Goal: Task Accomplishment & Management: Use online tool/utility

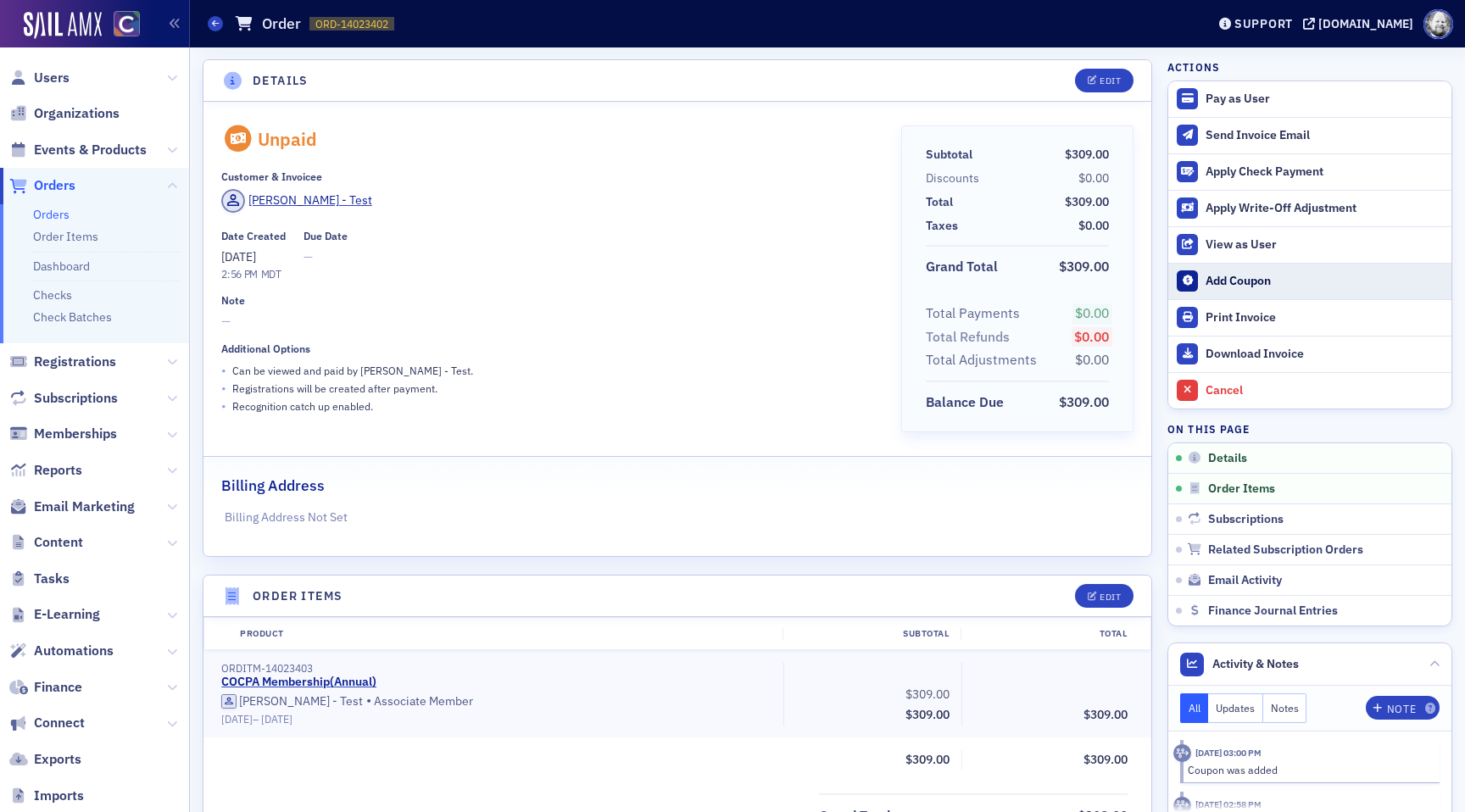
click at [1215, 276] on div "Add Coupon" at bounding box center [1323, 281] width 237 height 15
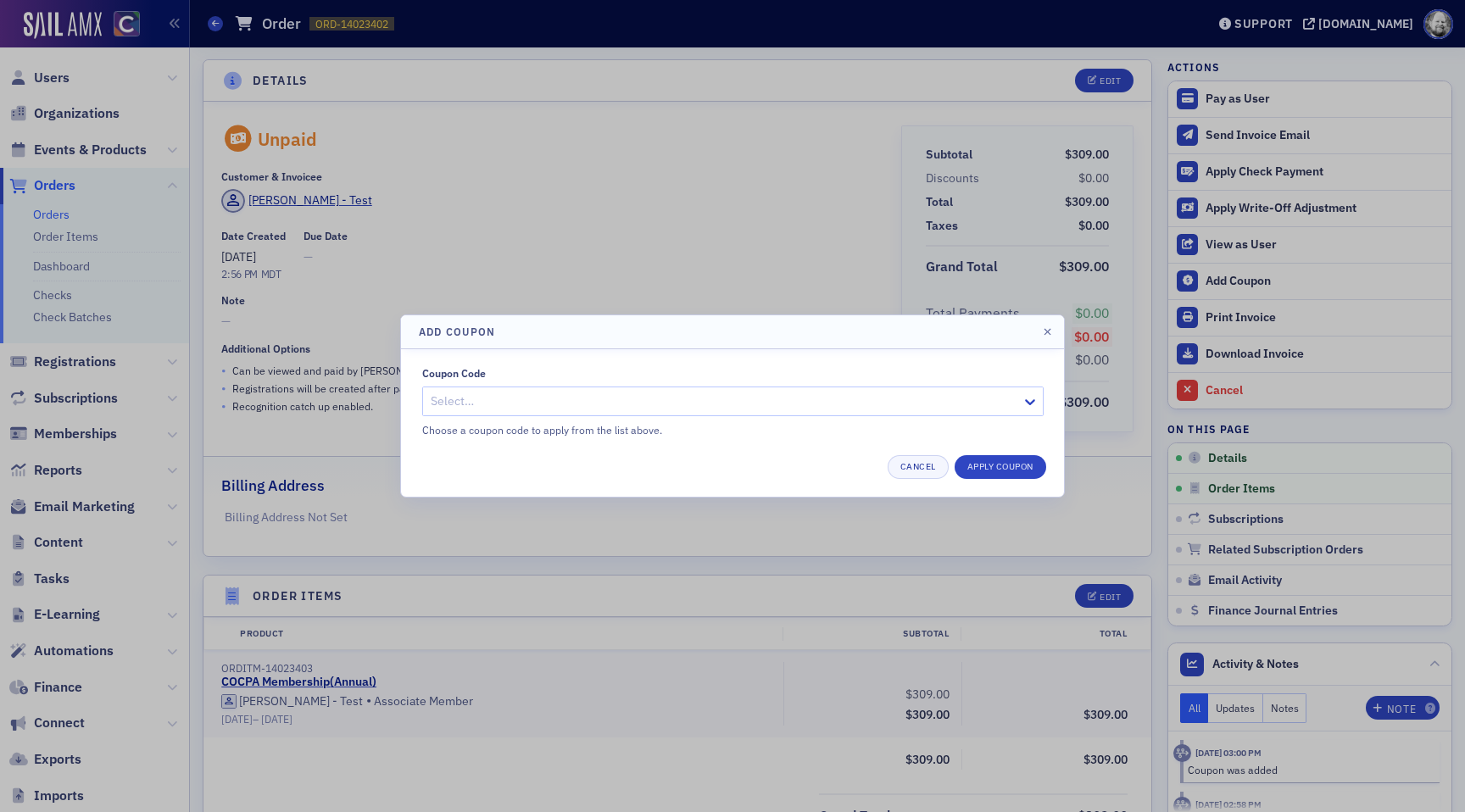
click at [737, 401] on div at bounding box center [724, 401] width 591 height 21
click at [998, 467] on button "Apply Coupon" at bounding box center [1000, 466] width 92 height 24
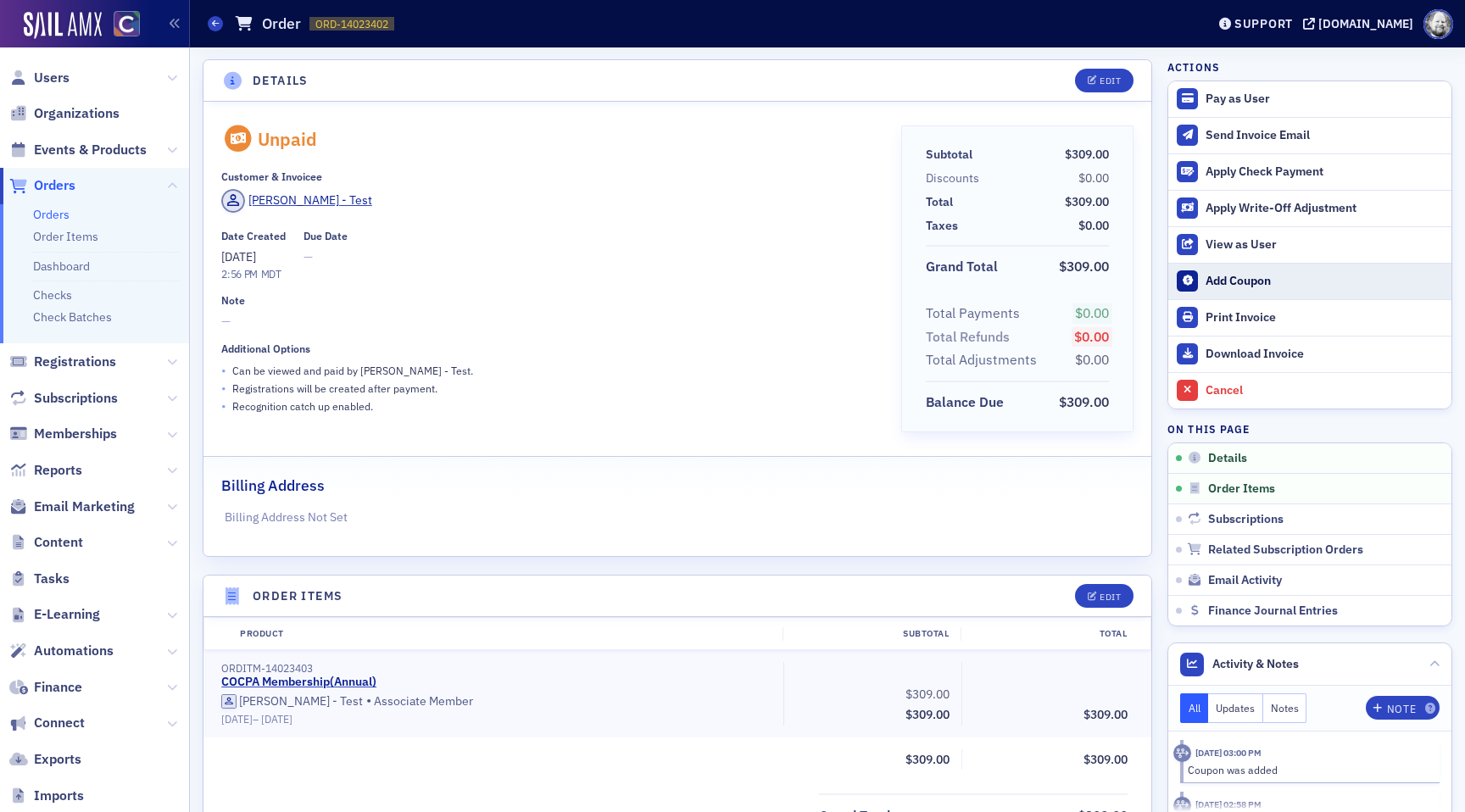
click at [1214, 284] on div "Add Coupon" at bounding box center [1323, 281] width 237 height 15
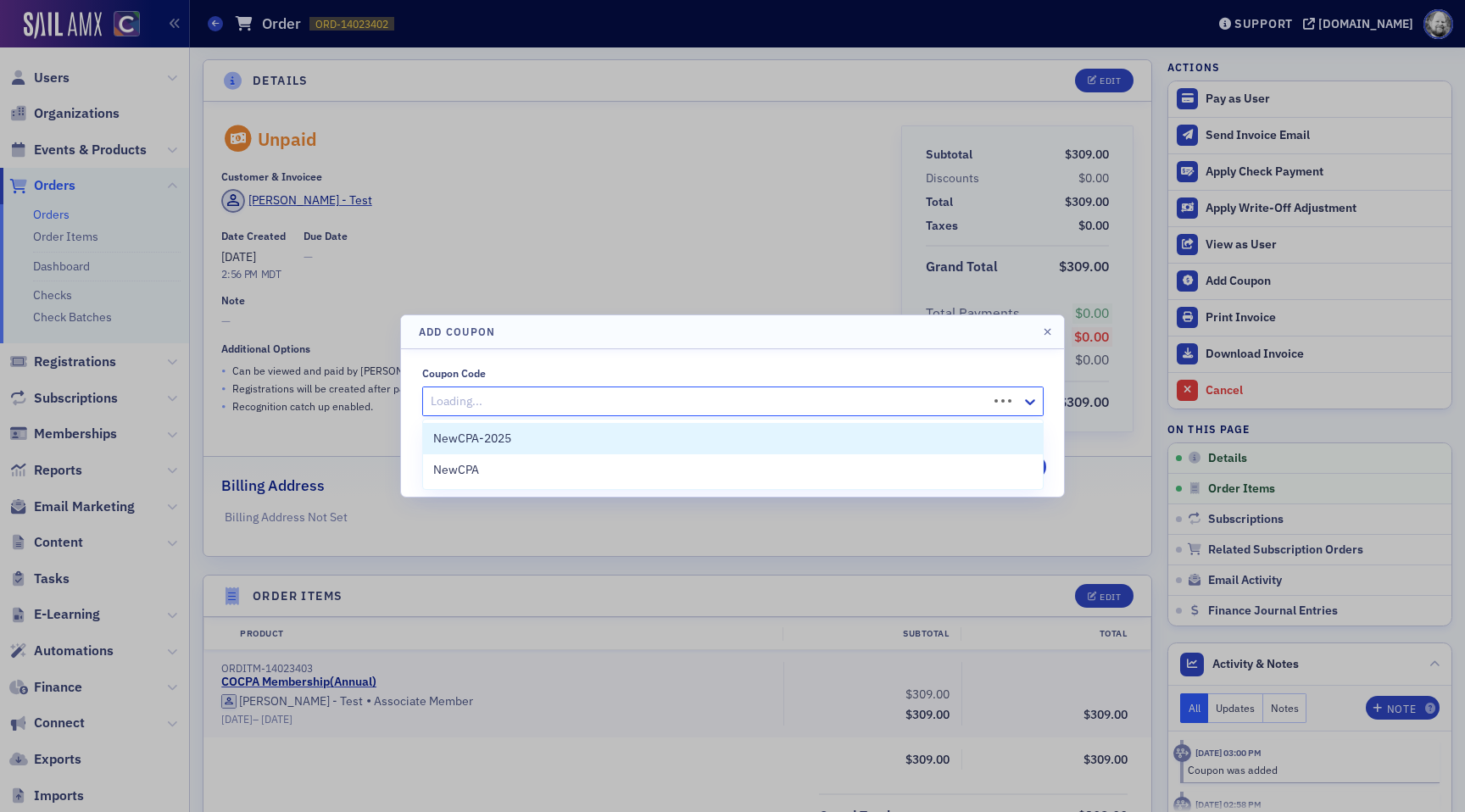
click at [911, 403] on div at bounding box center [707, 401] width 557 height 21
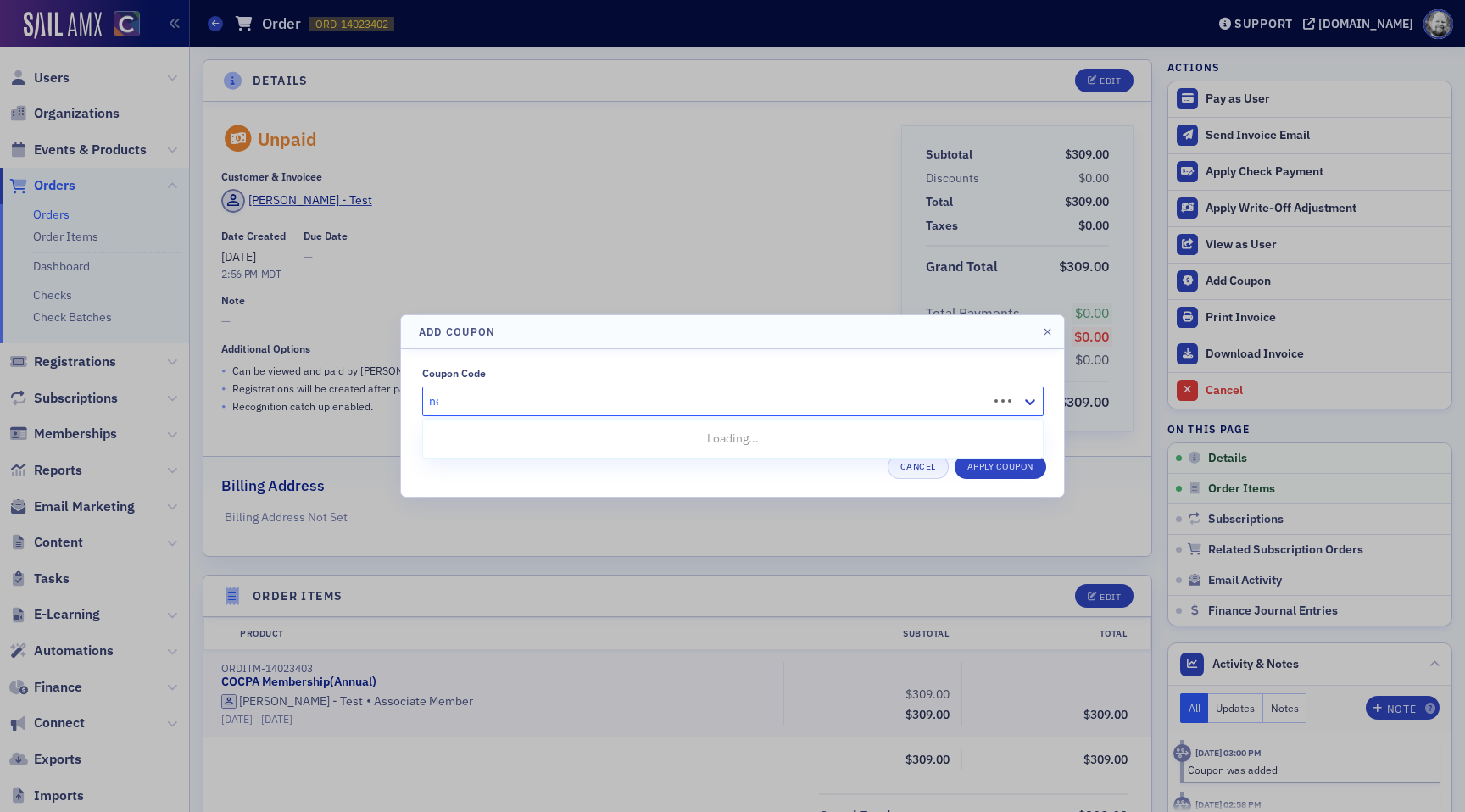
type input "new"
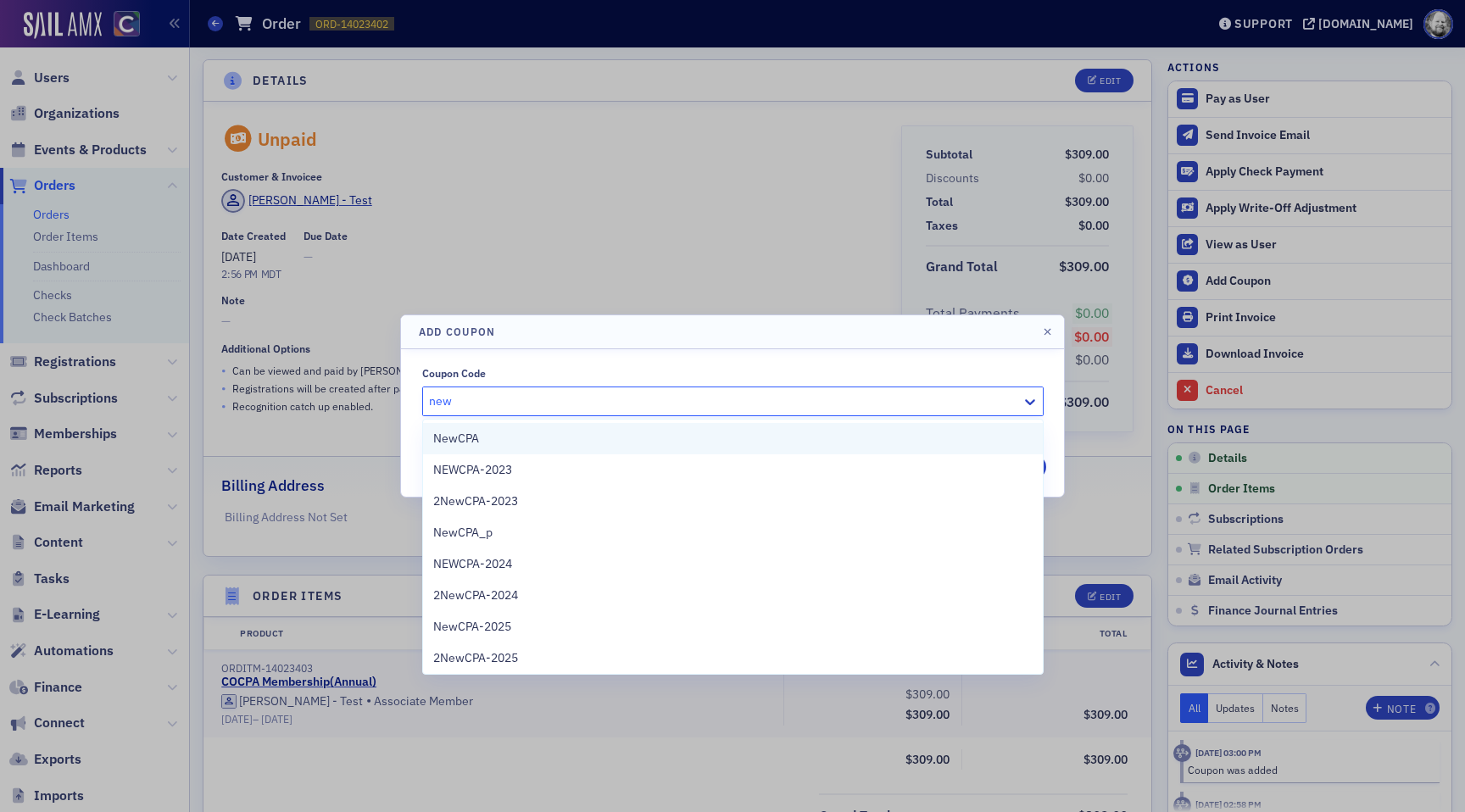
click at [663, 429] on div "NewCPA" at bounding box center [733, 438] width 620 height 31
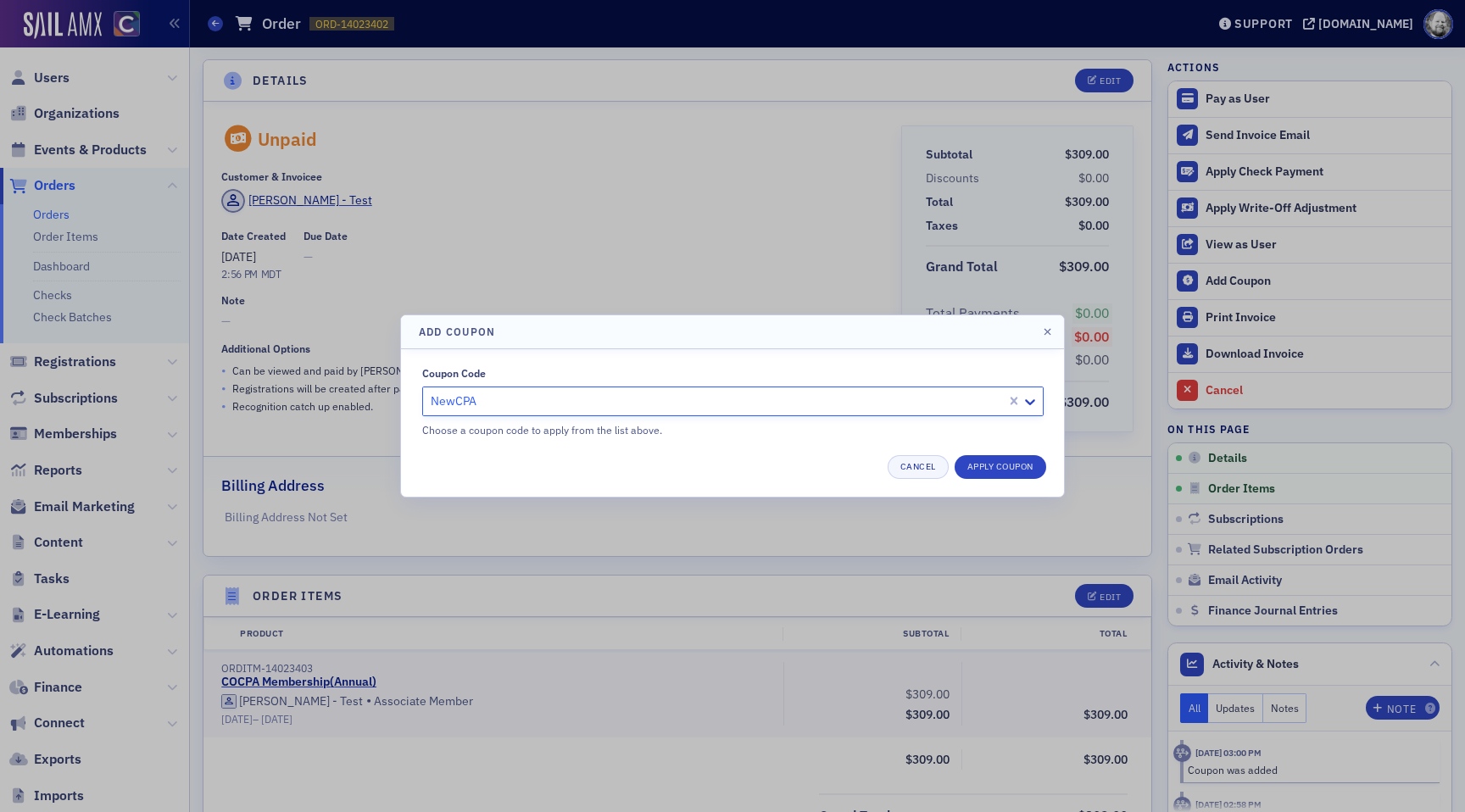
click at [994, 486] on div "Coupon Code option NewCPA, selected. NewCPA Choose a coupon code to apply from …" at bounding box center [733, 423] width 663 height 147
click at [994, 474] on button "Apply Coupon" at bounding box center [1000, 466] width 92 height 24
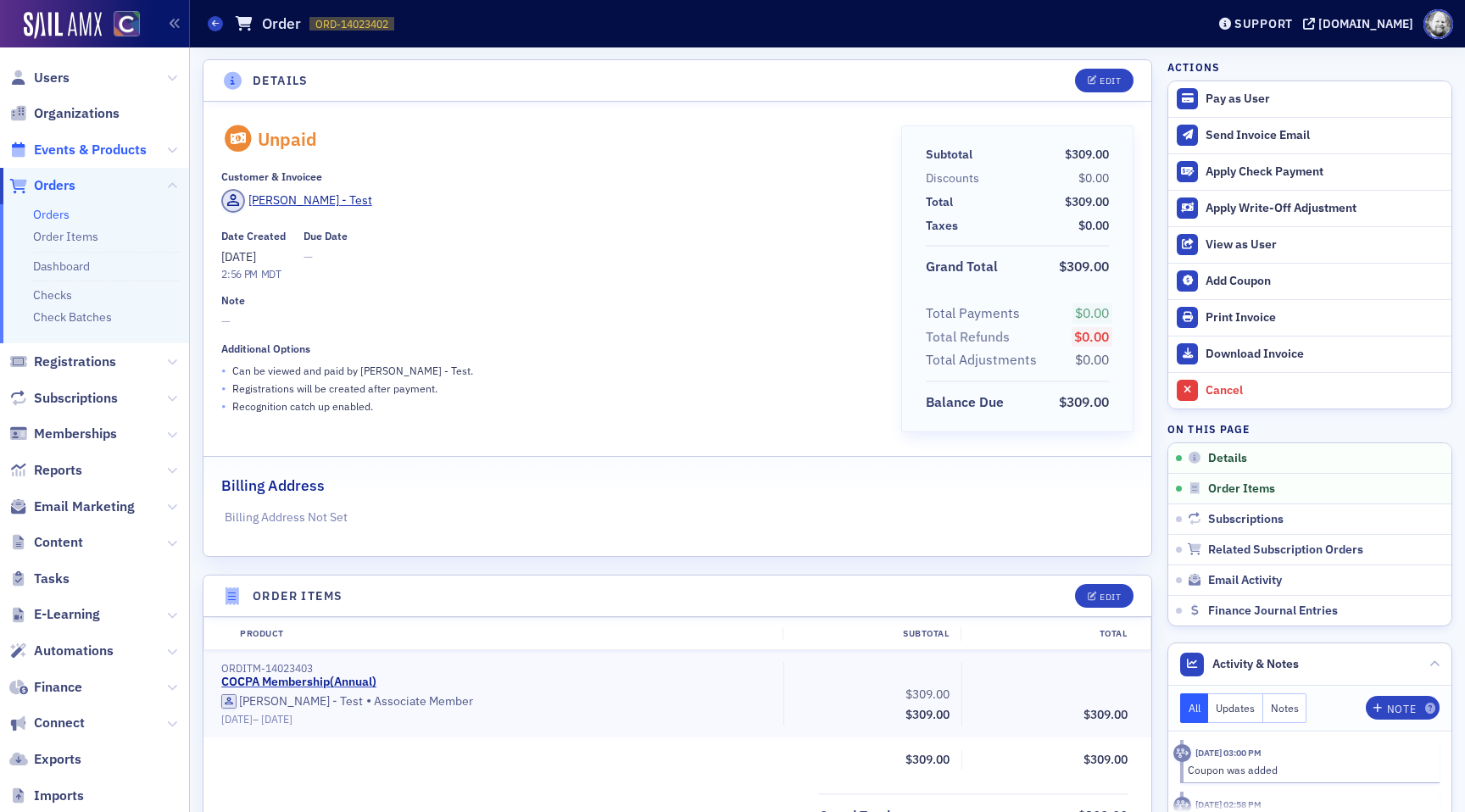
click at [87, 146] on span "Events & Products" at bounding box center [90, 150] width 112 height 19
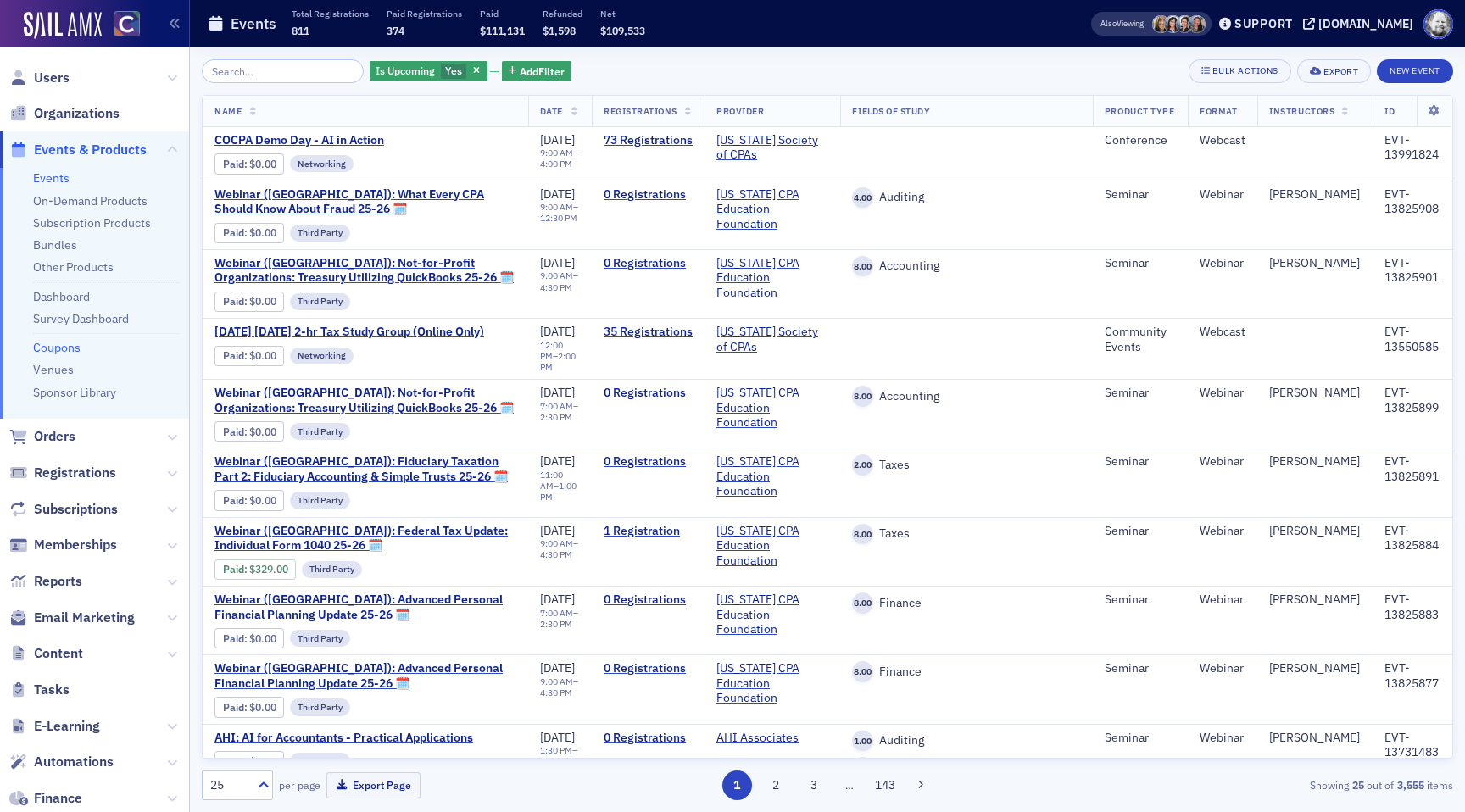
click at [60, 350] on link "Coupons" at bounding box center [57, 347] width 47 height 15
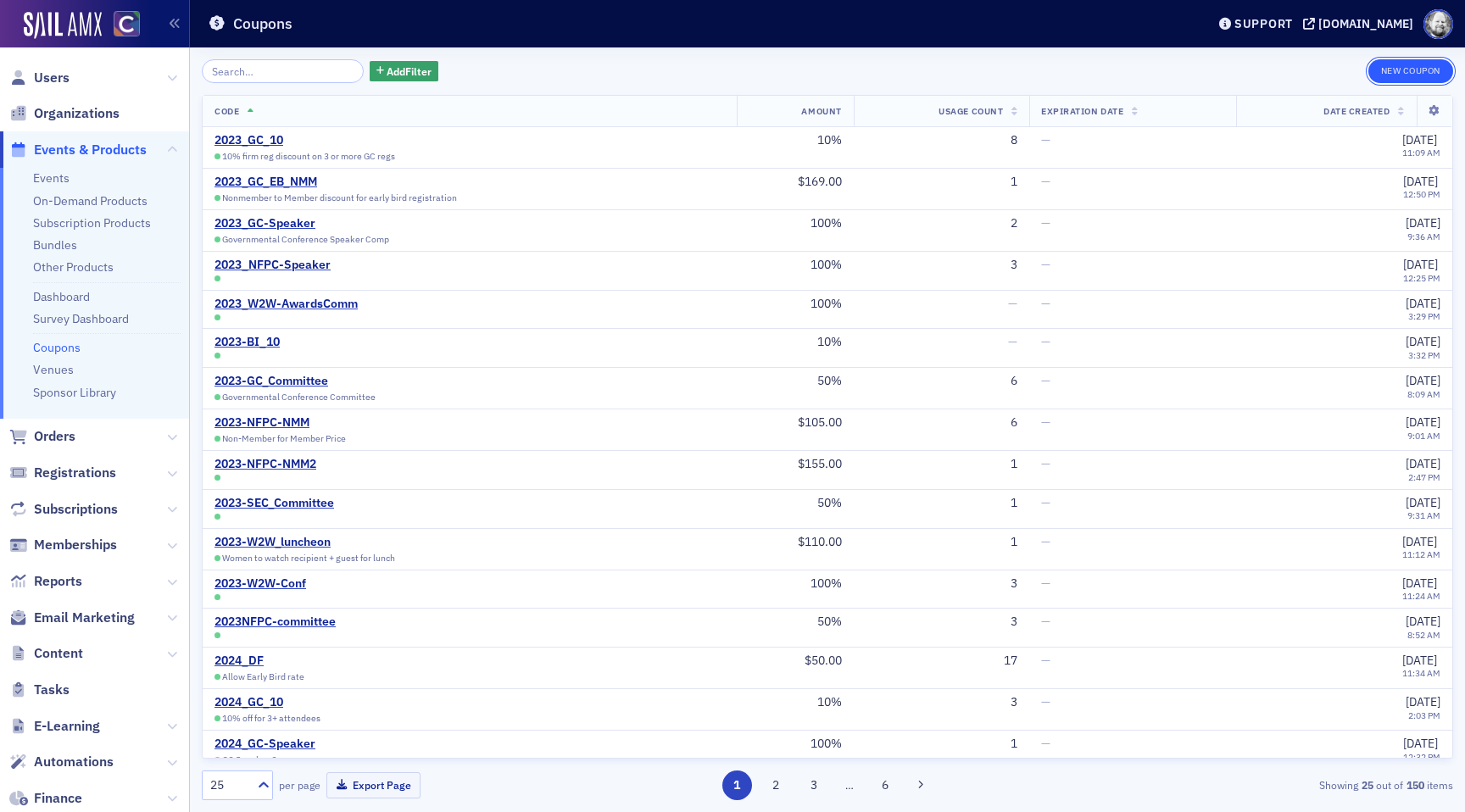
click at [1380, 76] on button "New Coupon" at bounding box center [1411, 71] width 85 height 24
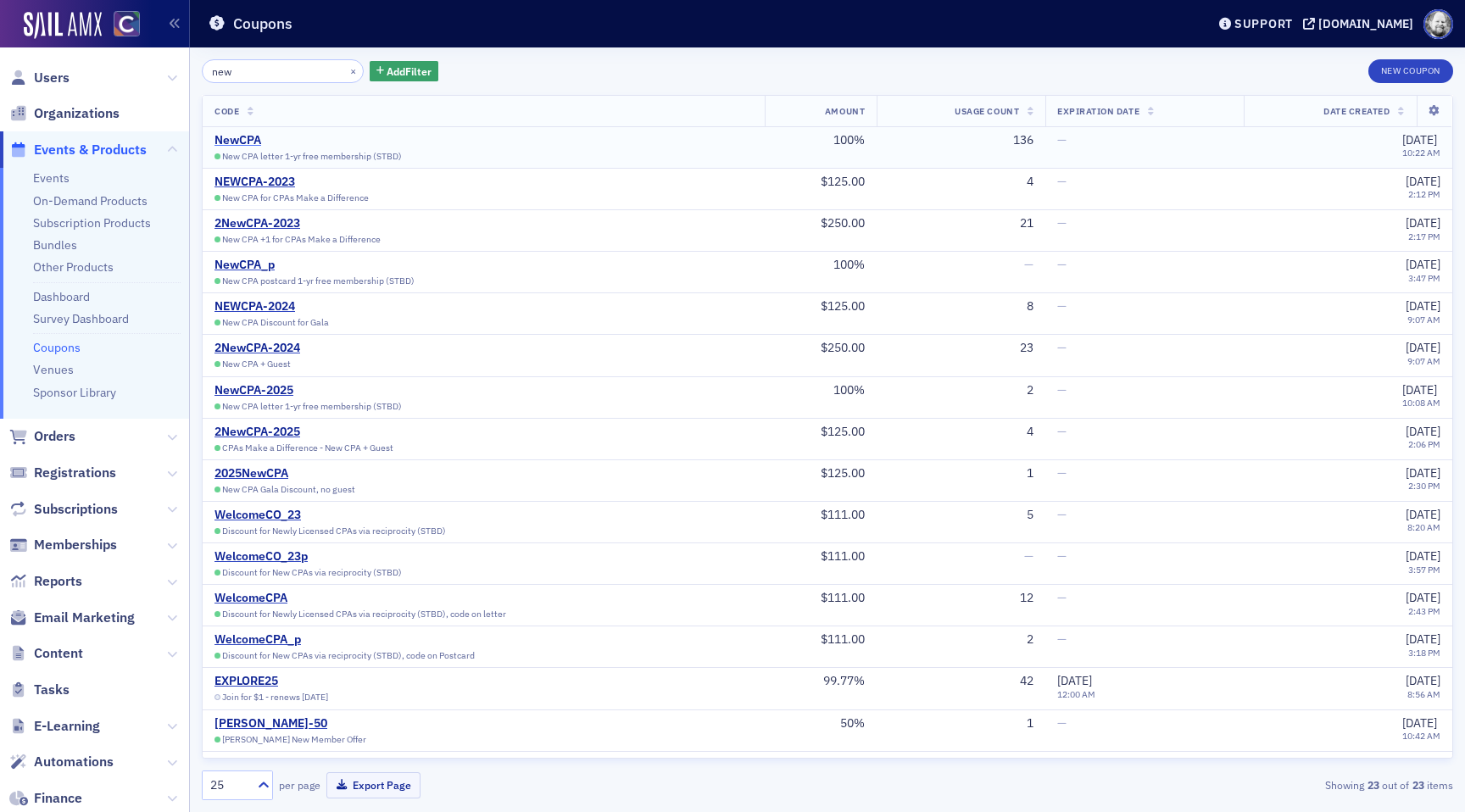
type input "new"
click at [235, 133] on div "NewCPA" at bounding box center [308, 141] width 187 height 15
click at [1406, 73] on button "New Coupon" at bounding box center [1411, 71] width 85 height 24
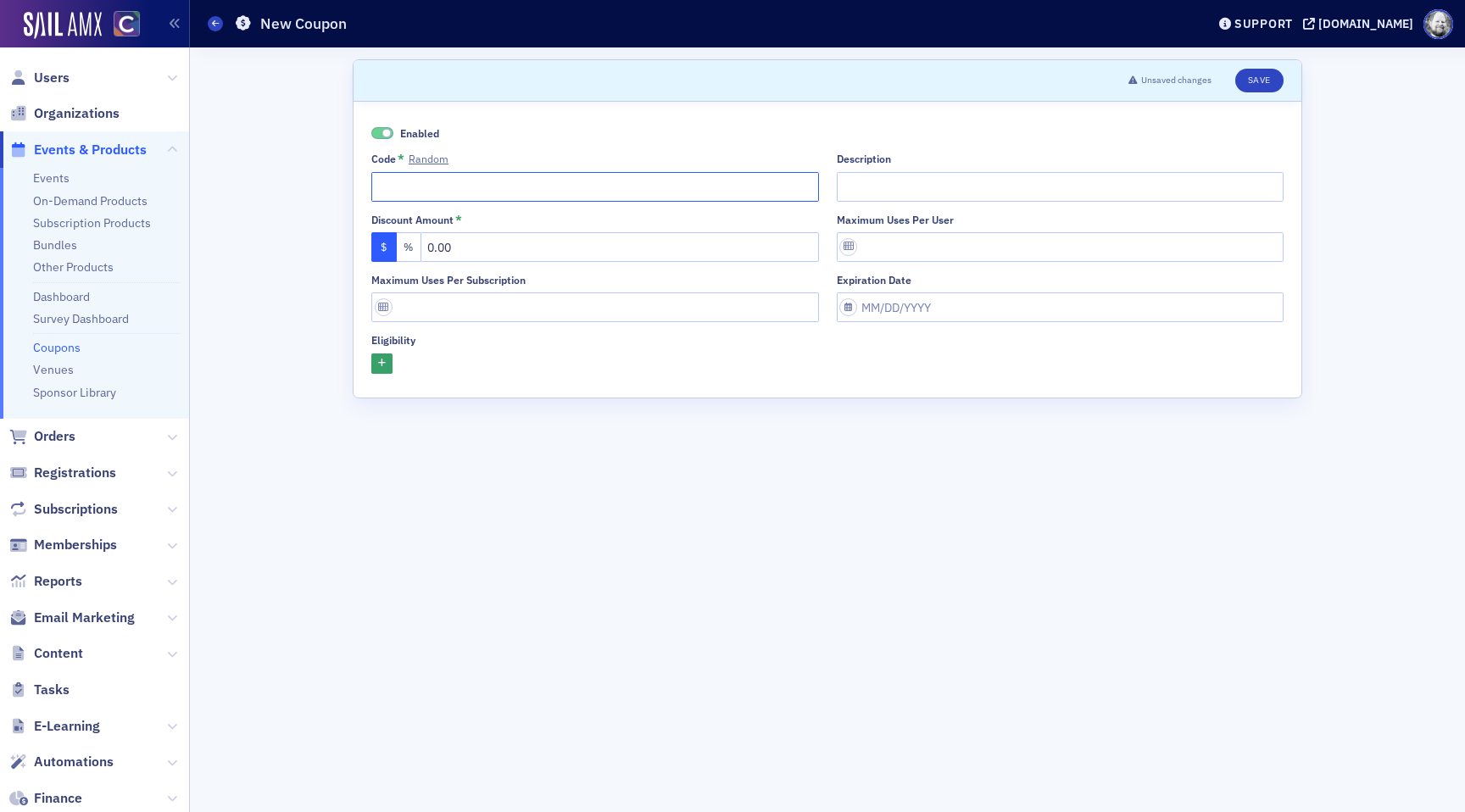
click at [430, 186] on input "Code * Random" at bounding box center [595, 186] width 448 height 29
type input "NewCPA_2025"
click at [420, 186] on input "Code * Random" at bounding box center [595, 186] width 448 height 29
type input "NewCPA_2025"
click at [871, 182] on input "Description" at bounding box center [1061, 186] width 448 height 29
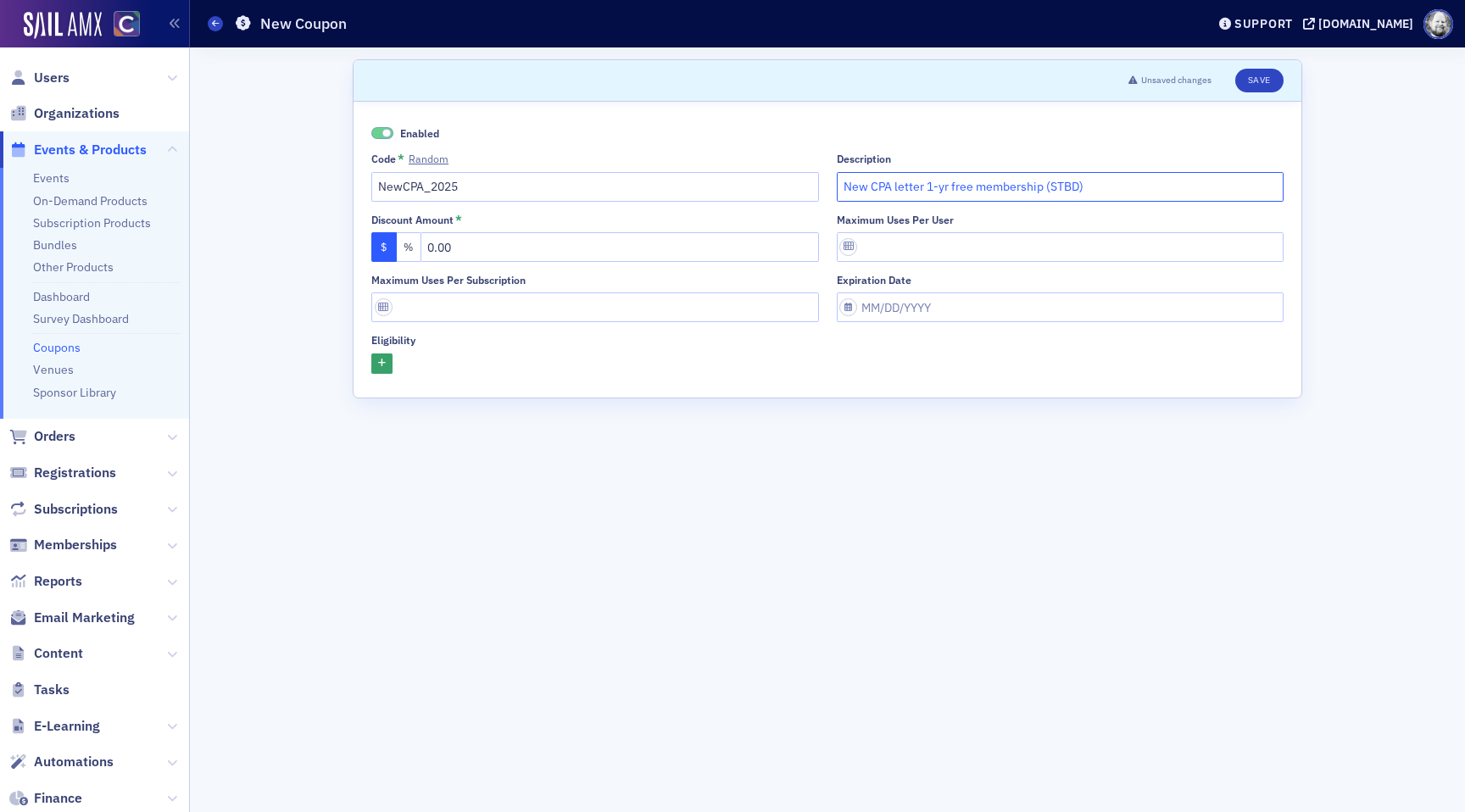
type input "New CPA letter 1-yr free membership (STBD)"
click at [412, 247] on button "%" at bounding box center [409, 246] width 26 height 29
click at [479, 248] on input "text" at bounding box center [620, 246] width 399 height 29
type input "100"
type input "1"
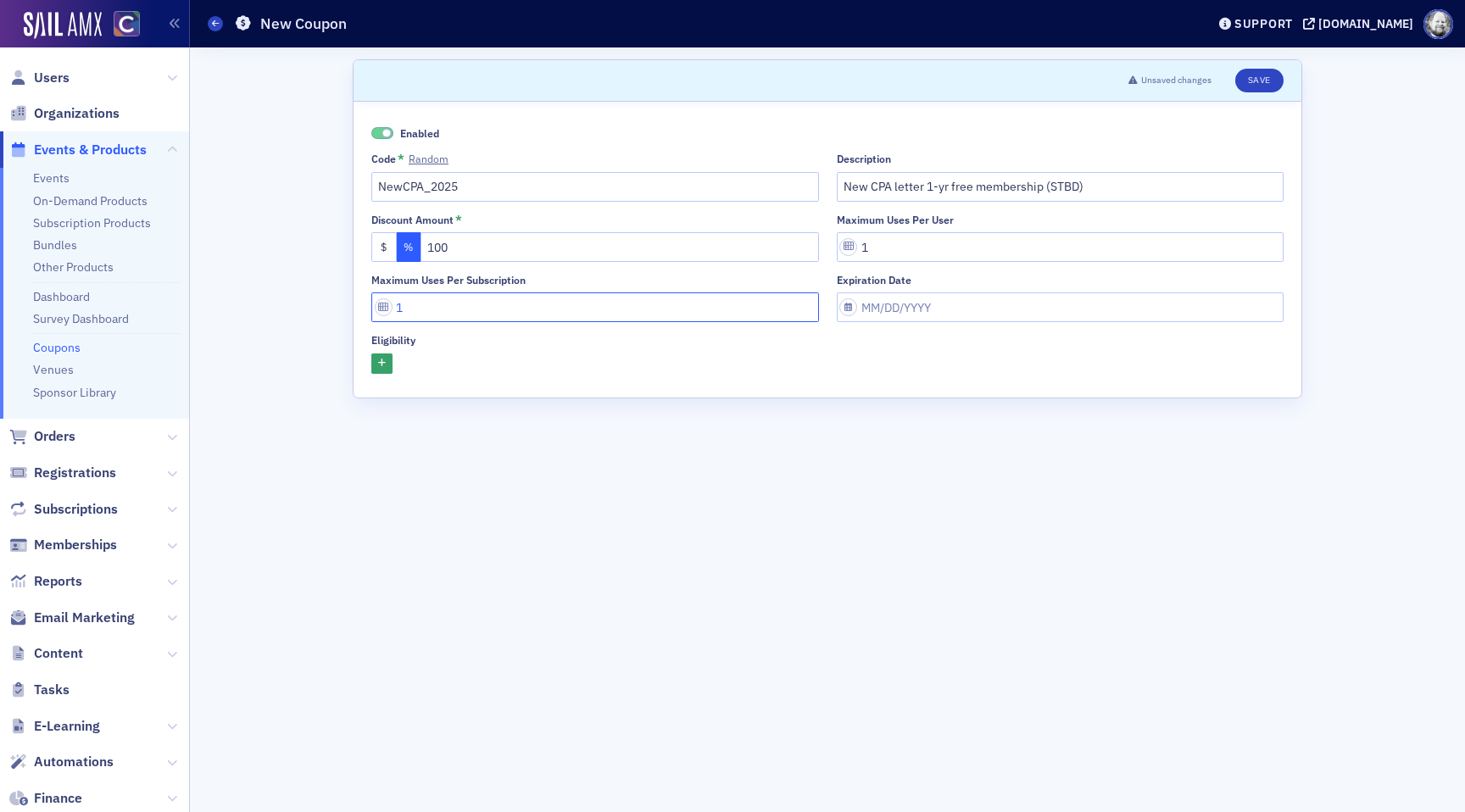
type input "1"
select select "8"
select select "2025"
click at [379, 368] on button "button" at bounding box center [382, 364] width 21 height 21
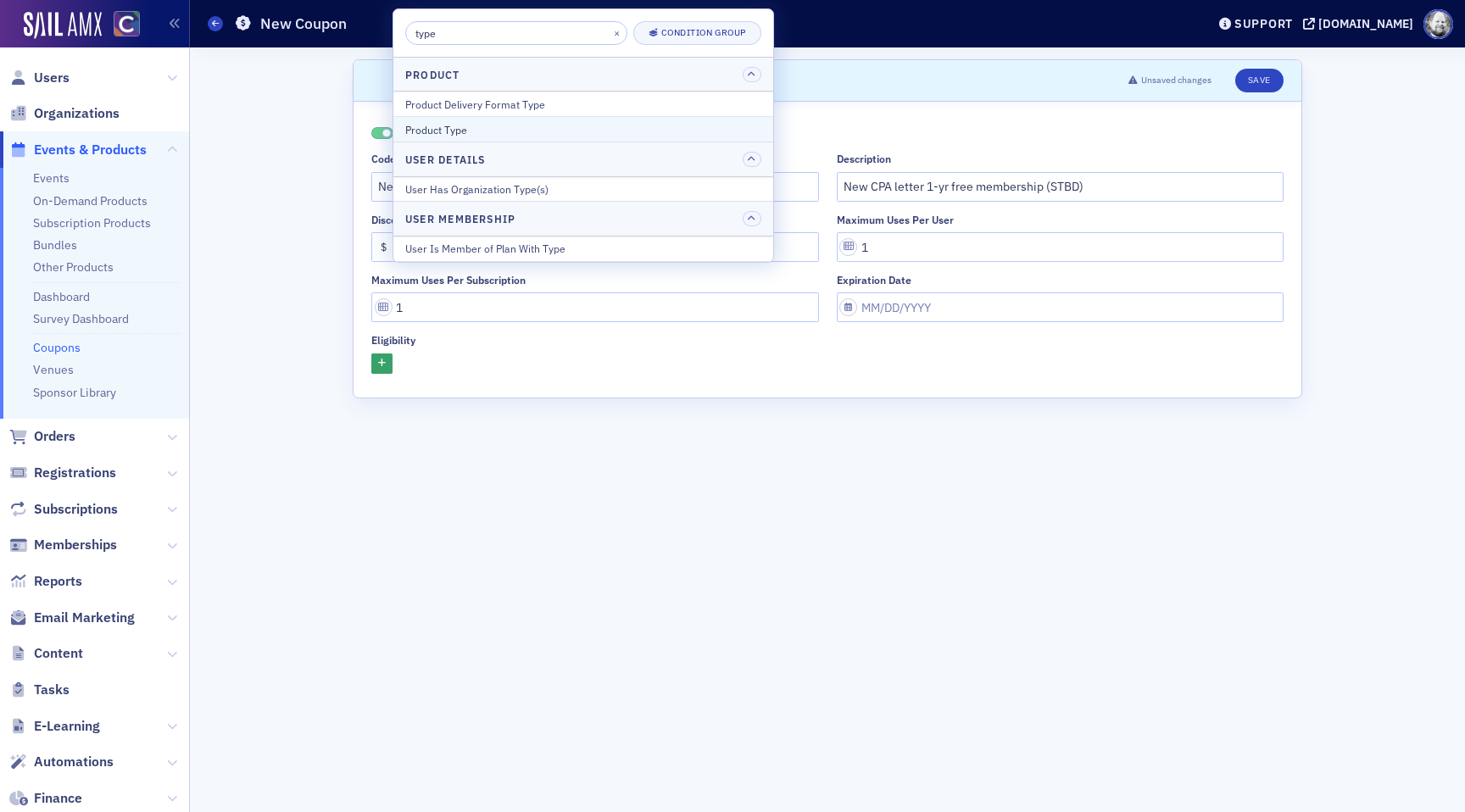
type input "type"
click at [417, 130] on div "Product Type" at bounding box center [583, 129] width 356 height 15
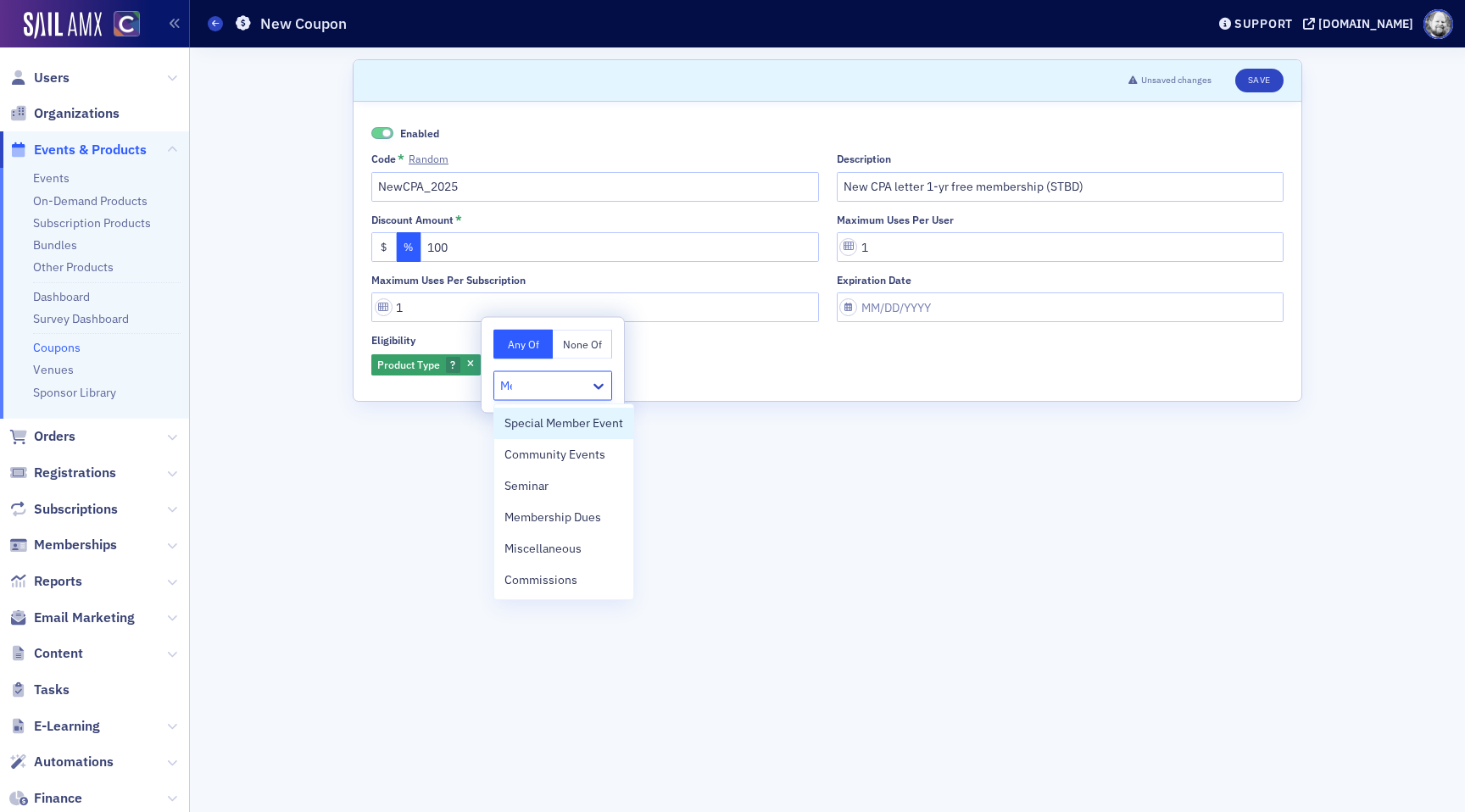
type input "Mem"
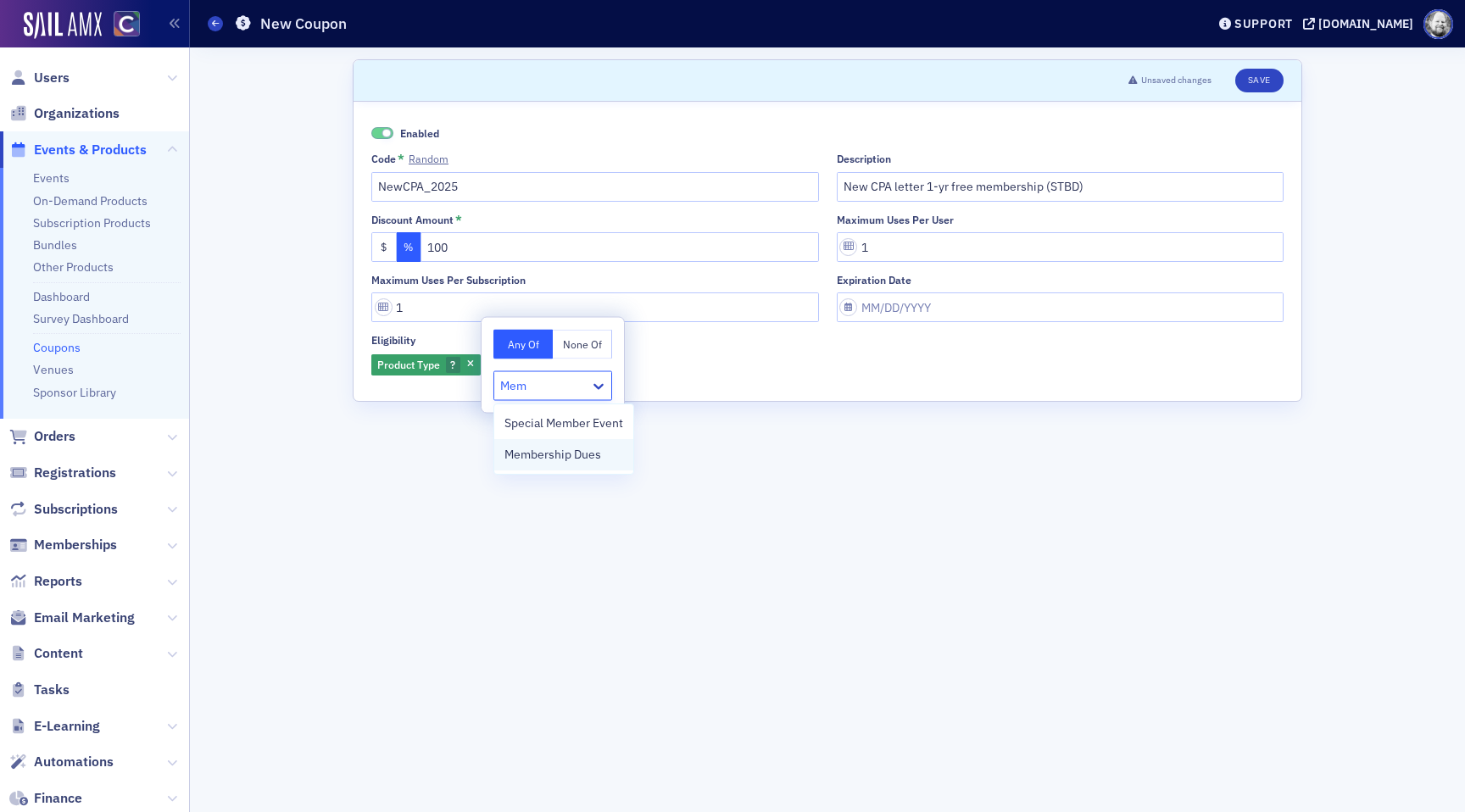
click at [536, 454] on span "Membership Dues" at bounding box center [553, 454] width 96 height 18
click at [1259, 78] on button "Save" at bounding box center [1259, 80] width 48 height 24
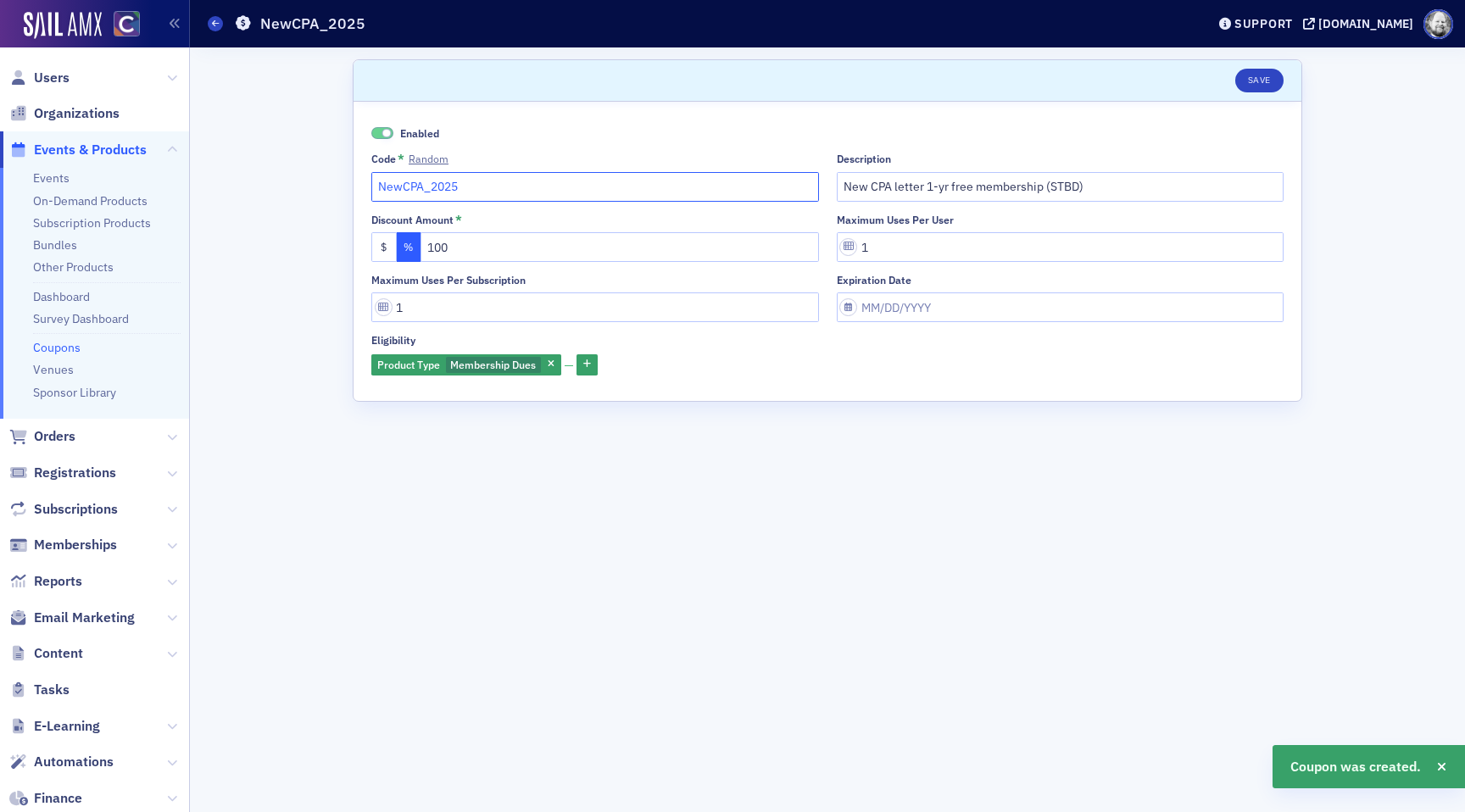
drag, startPoint x: 468, startPoint y: 186, endPoint x: 321, endPoint y: 190, distance: 147.1
click at [324, 189] on div "Scroll to Save Enabled Code * Random NewCPA_2025 Description New CPA letter 1-y…" at bounding box center [827, 430] width 1252 height 765
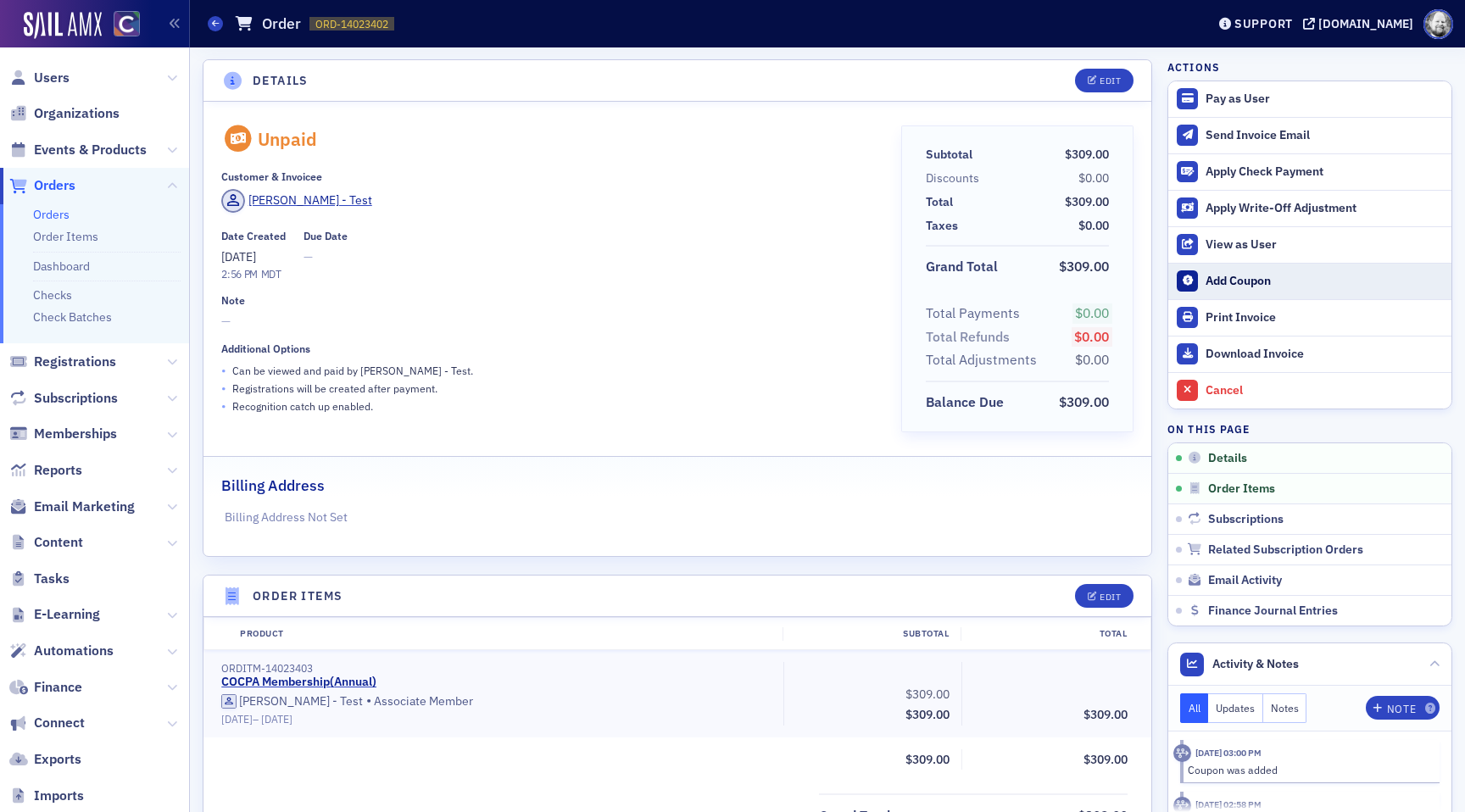
click at [1237, 280] on div "Add Coupon" at bounding box center [1323, 281] width 237 height 15
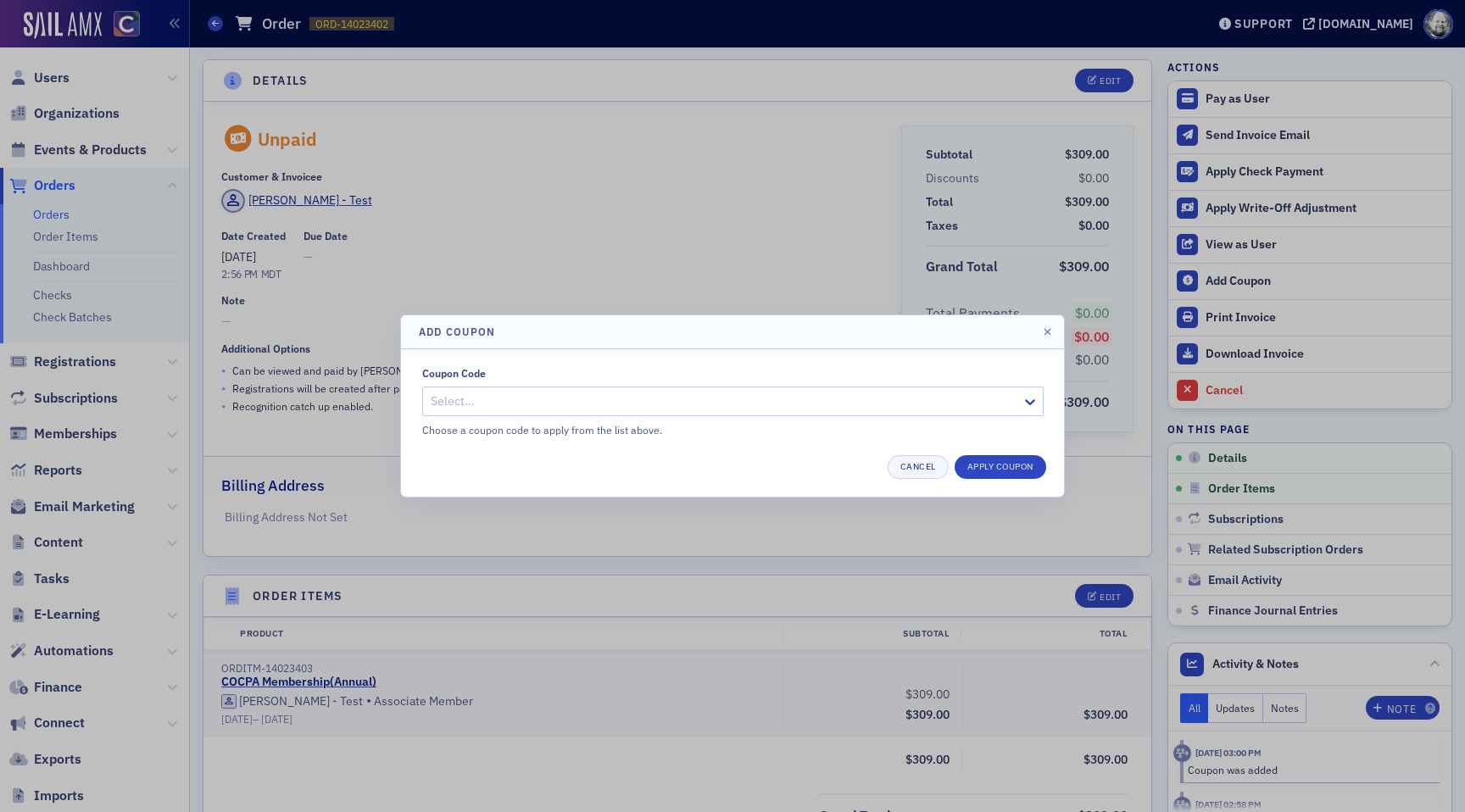
click at [836, 401] on div at bounding box center [724, 401] width 591 height 21
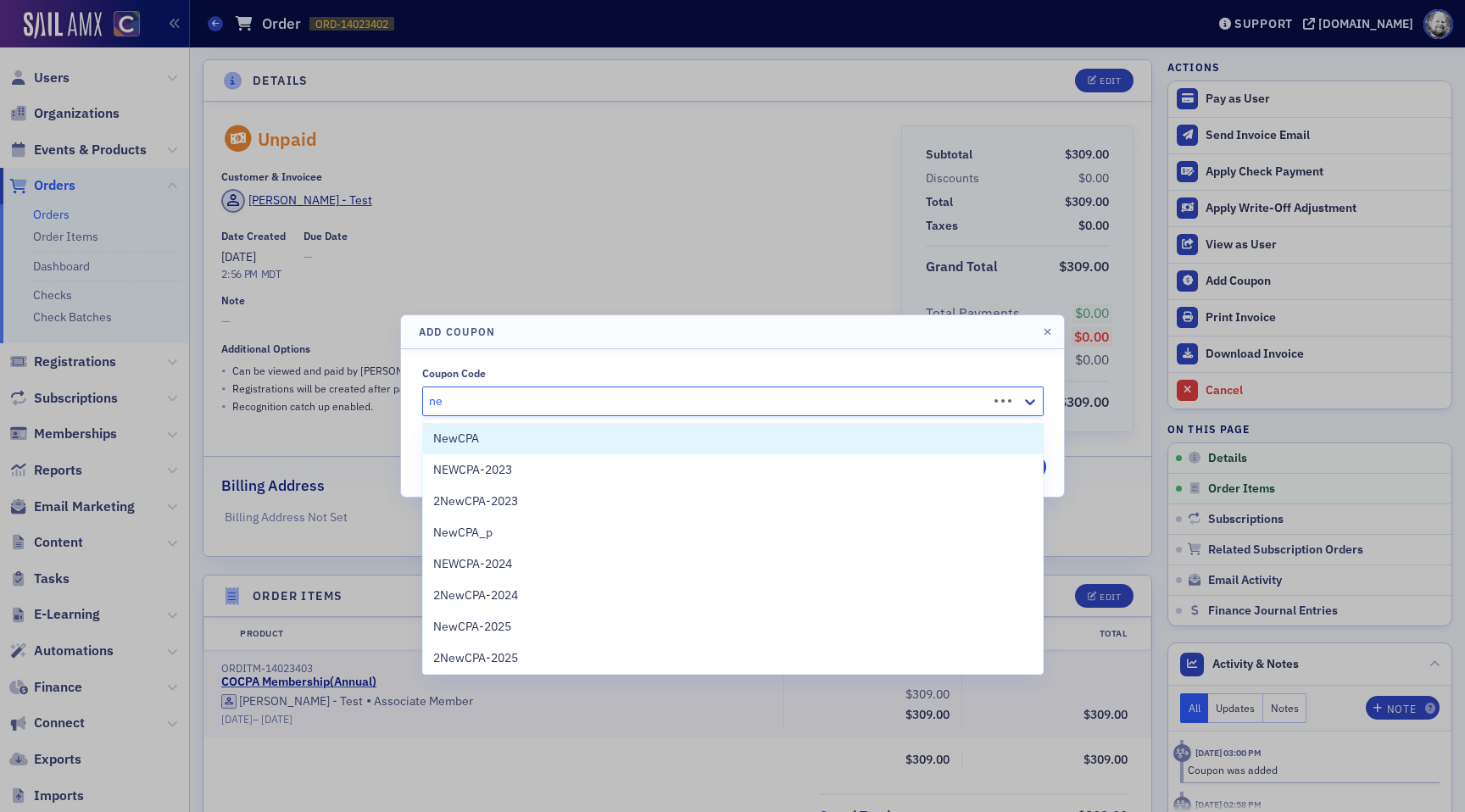
type input "n"
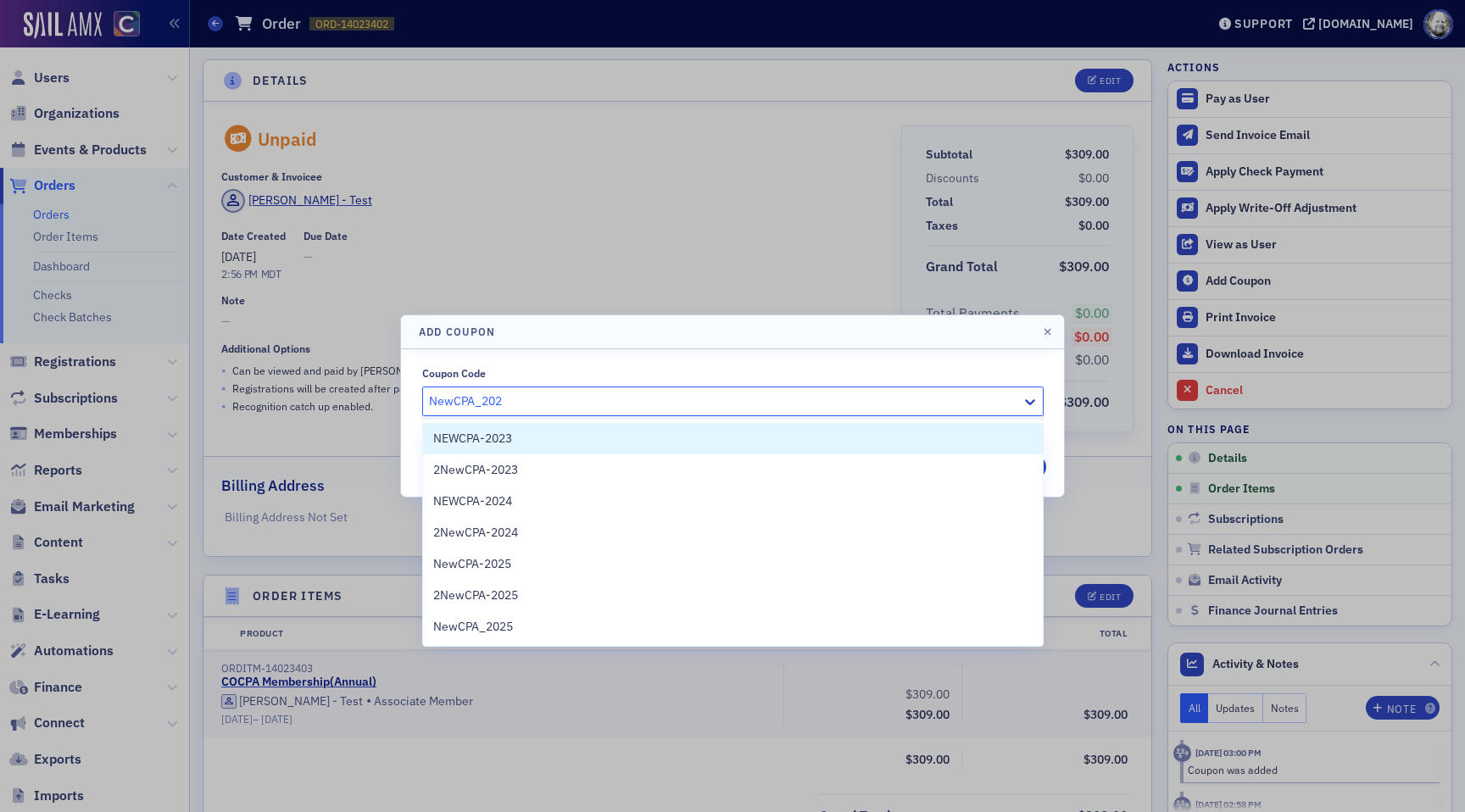
type input "NewCPA_2025"
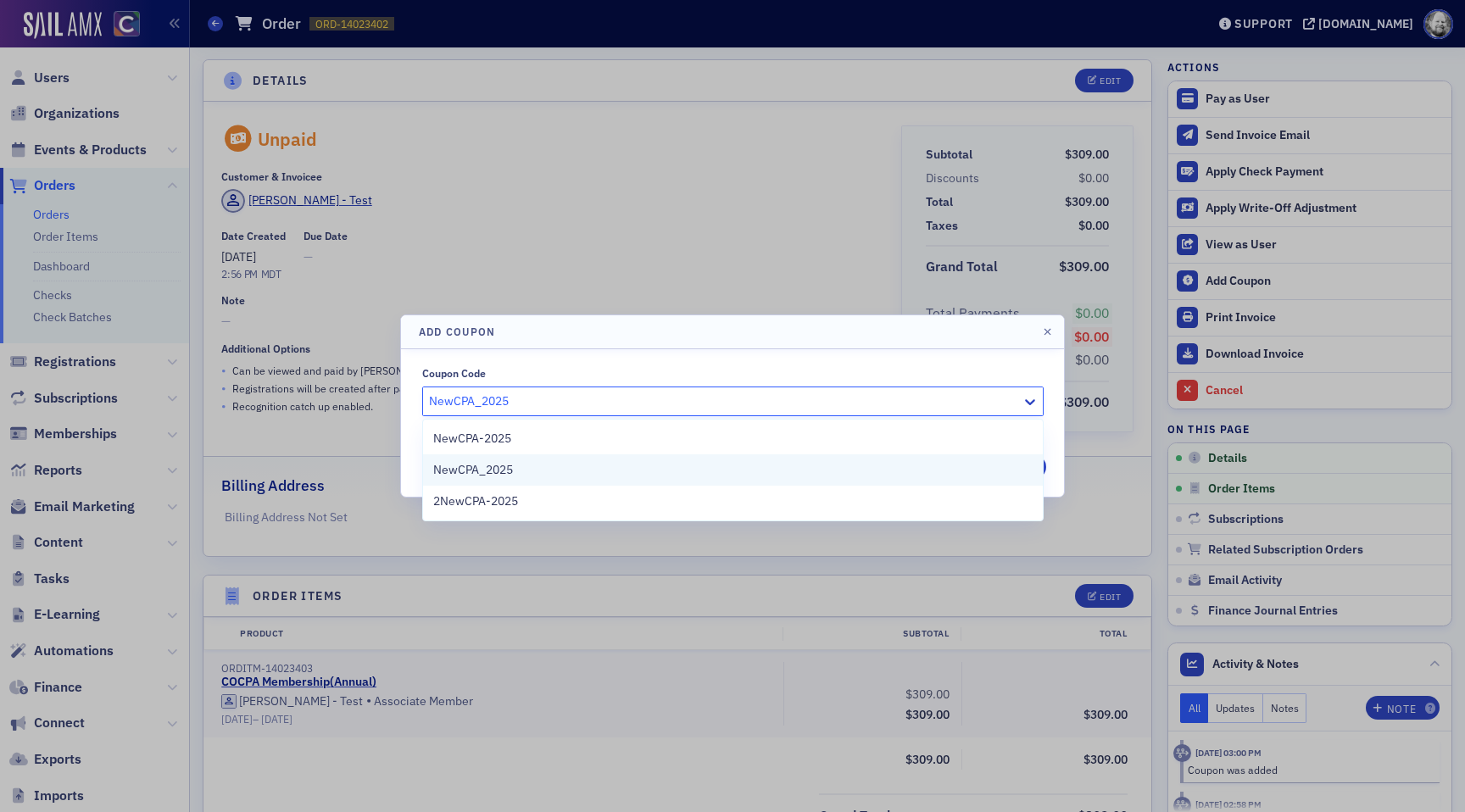
click at [633, 469] on div "NewCPA_2025" at bounding box center [733, 469] width 600 height 18
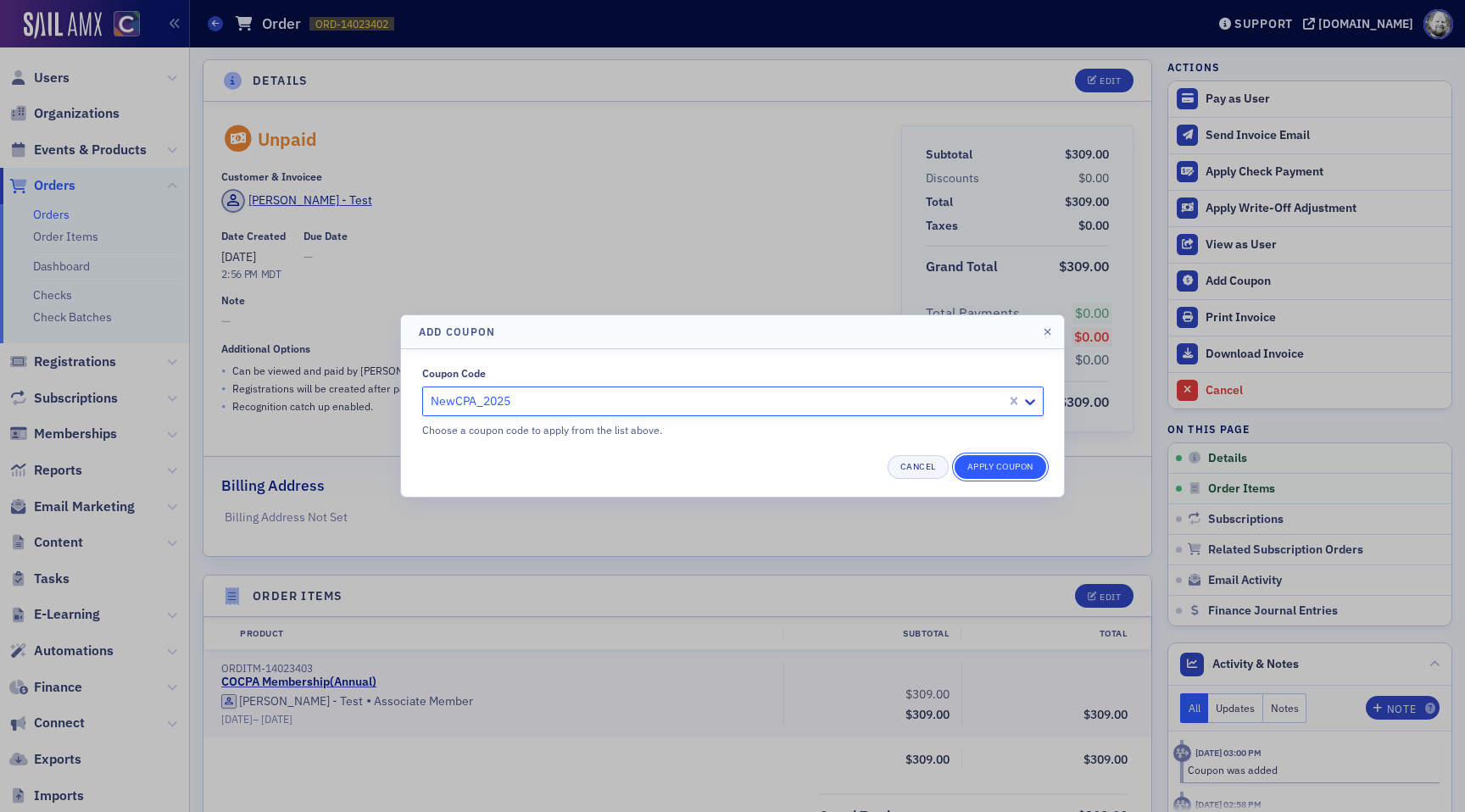
click at [974, 473] on button "Apply Coupon" at bounding box center [1000, 466] width 92 height 24
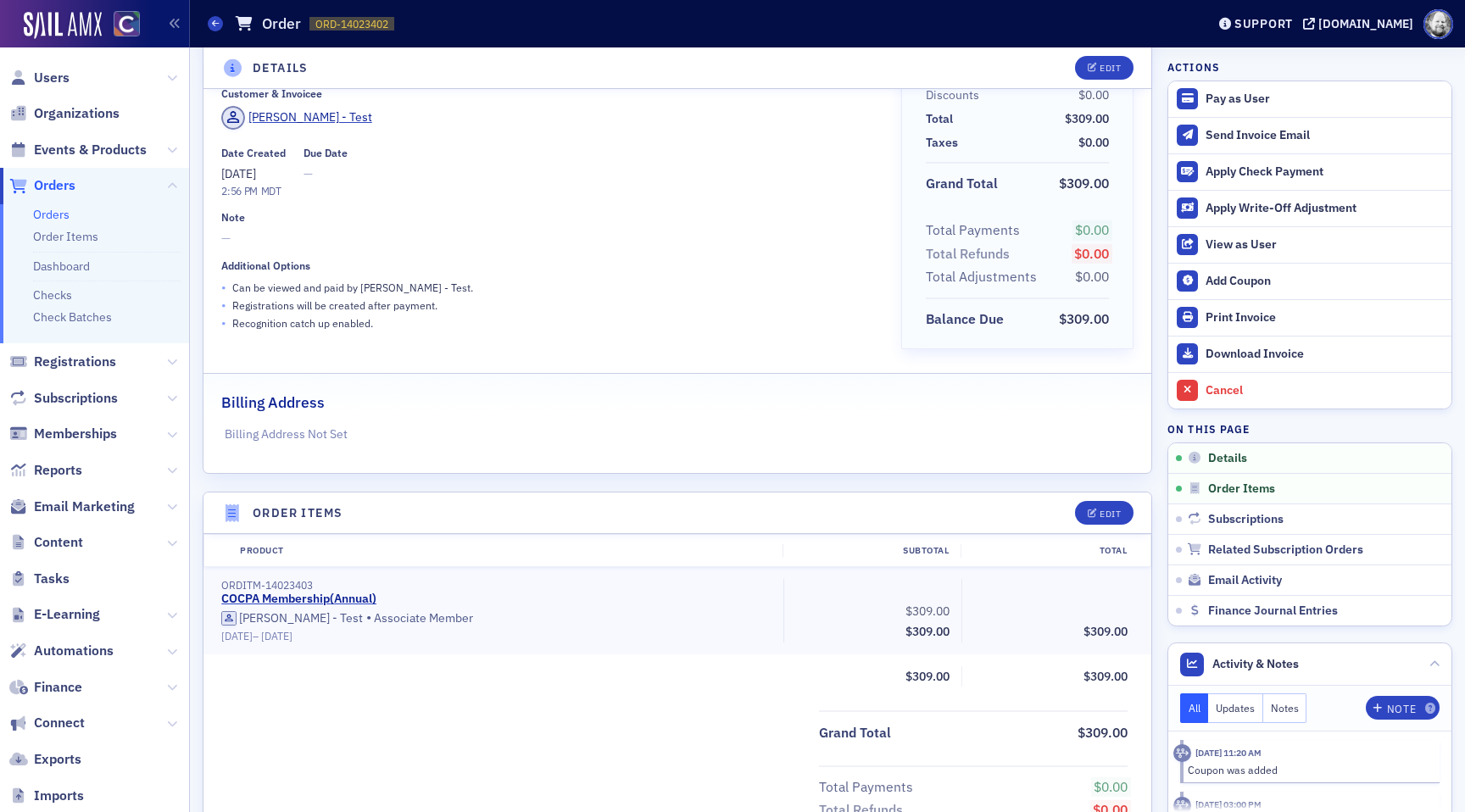
scroll to position [85, 0]
